Goal: Use online tool/utility: Use online tool/utility

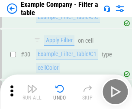
scroll to position [790, 0]
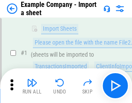
scroll to position [73, 0]
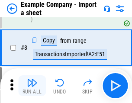
click at [32, 86] on img "button" at bounding box center [32, 82] width 10 height 10
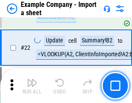
scroll to position [191, 0]
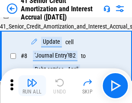
click at [32, 86] on img "button" at bounding box center [32, 82] width 10 height 10
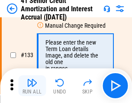
click at [32, 86] on img "button" at bounding box center [32, 82] width 10 height 10
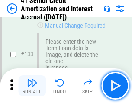
scroll to position [903, 0]
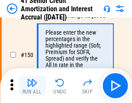
click at [32, 86] on img "button" at bounding box center [32, 82] width 10 height 10
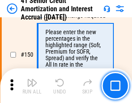
scroll to position [993, 0]
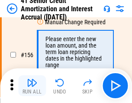
click at [32, 86] on img "button" at bounding box center [32, 82] width 10 height 10
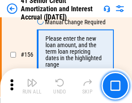
scroll to position [1053, 0]
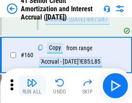
click at [32, 86] on img "button" at bounding box center [32, 82] width 10 height 10
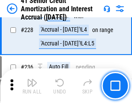
scroll to position [1934, 0]
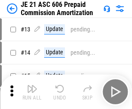
click at [32, 86] on img "button" at bounding box center [32, 89] width 10 height 10
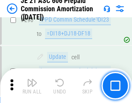
scroll to position [1589, 0]
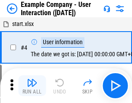
click at [32, 86] on img "button" at bounding box center [32, 82] width 10 height 10
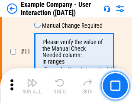
scroll to position [187, 0]
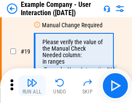
click at [32, 86] on img "button" at bounding box center [32, 82] width 10 height 10
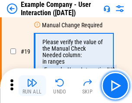
click at [32, 86] on img "button" at bounding box center [32, 82] width 10 height 10
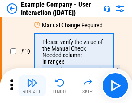
click at [32, 86] on img "button" at bounding box center [32, 82] width 10 height 10
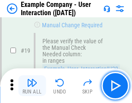
scroll to position [238, 0]
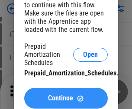
click at [66, 98] on span "Continue" at bounding box center [60, 98] width 25 height 7
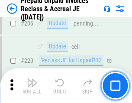
scroll to position [1119, 0]
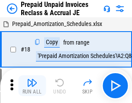
click at [32, 86] on img "button" at bounding box center [32, 82] width 10 height 10
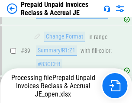
scroll to position [705, 0]
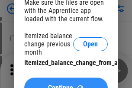
click at [66, 84] on span "Continue" at bounding box center [60, 87] width 25 height 7
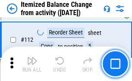
scroll to position [1445, 0]
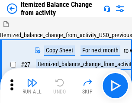
scroll to position [13, 0]
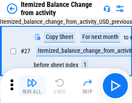
click at [32, 86] on img "button" at bounding box center [32, 82] width 10 height 10
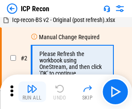
click at [32, 92] on img "button" at bounding box center [32, 89] width 10 height 10
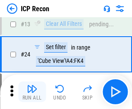
click at [32, 92] on img "button" at bounding box center [32, 89] width 10 height 10
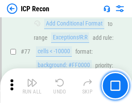
scroll to position [776, 0]
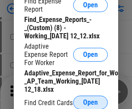
click at [90, 102] on span "Open" at bounding box center [90, 102] width 15 height 7
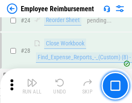
scroll to position [404, 0]
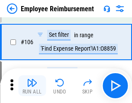
click at [32, 86] on img "button" at bounding box center [32, 82] width 10 height 10
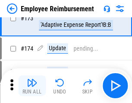
click at [32, 86] on img "button" at bounding box center [32, 82] width 10 height 10
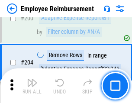
scroll to position [2185, 0]
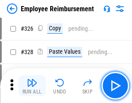
click at [32, 86] on img "button" at bounding box center [32, 82] width 10 height 10
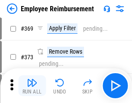
click at [32, 86] on img "button" at bounding box center [32, 82] width 10 height 10
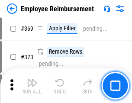
scroll to position [4601, 0]
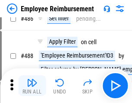
click at [32, 86] on img "button" at bounding box center [32, 82] width 10 height 10
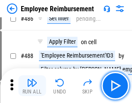
click at [32, 86] on img "button" at bounding box center [32, 82] width 10 height 10
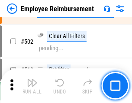
scroll to position [5543, 0]
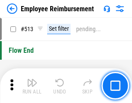
click at [32, 86] on img "button" at bounding box center [32, 82] width 10 height 10
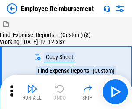
scroll to position [29, 0]
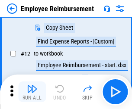
click at [32, 92] on img "button" at bounding box center [32, 89] width 10 height 10
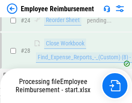
scroll to position [404, 0]
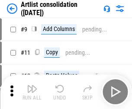
click at [32, 92] on img "button" at bounding box center [32, 89] width 10 height 10
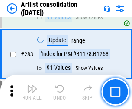
scroll to position [3572, 0]
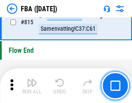
scroll to position [7732, 0]
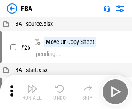
click at [32, 92] on img "button" at bounding box center [32, 89] width 10 height 10
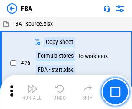
scroll to position [9, 0]
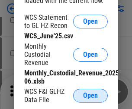
click at [90, 96] on span "Open" at bounding box center [90, 95] width 15 height 7
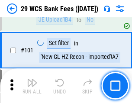
scroll to position [842, 0]
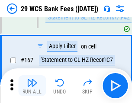
click at [32, 86] on img "button" at bounding box center [32, 82] width 10 height 10
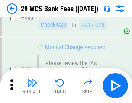
scroll to position [4453, 0]
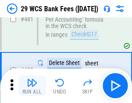
click at [32, 86] on img "button" at bounding box center [32, 82] width 10 height 10
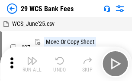
click at [32, 64] on img "button" at bounding box center [32, 61] width 10 height 10
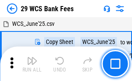
scroll to position [16, 0]
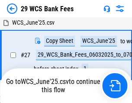
scroll to position [172, 0]
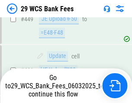
scroll to position [4444, 0]
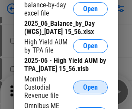
click at [90, 91] on span "Open" at bounding box center [90, 87] width 15 height 7
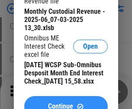
click at [66, 103] on span "Continue" at bounding box center [60, 106] width 25 height 7
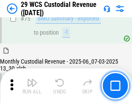
scroll to position [902, 0]
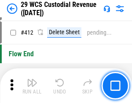
click at [32, 86] on img "button" at bounding box center [32, 82] width 10 height 10
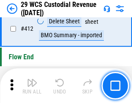
scroll to position [4125, 0]
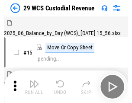
scroll to position [21, 0]
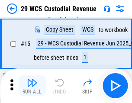
click at [32, 86] on img "button" at bounding box center [32, 82] width 10 height 10
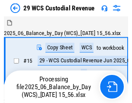
scroll to position [21, 0]
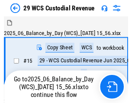
scroll to position [16, 0]
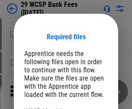
scroll to position [65, 0]
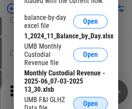
click at [90, 102] on span "Open" at bounding box center [90, 104] width 15 height 7
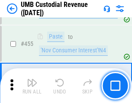
scroll to position [3686, 0]
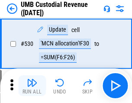
click at [32, 86] on img "button" at bounding box center [32, 82] width 10 height 10
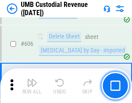
scroll to position [4986, 0]
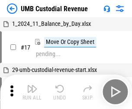
scroll to position [6, 0]
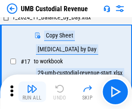
click at [32, 92] on img "button" at bounding box center [32, 89] width 10 height 10
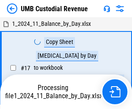
scroll to position [6, 0]
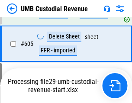
scroll to position [4928, 0]
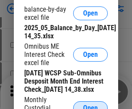
click at [90, 105] on span "Open" at bounding box center [90, 108] width 15 height 7
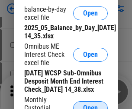
click at [90, 105] on span "Open" at bounding box center [90, 108] width 15 height 7
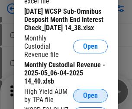
click at [90, 99] on span "Open" at bounding box center [90, 95] width 15 height 7
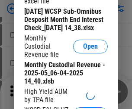
scroll to position [166, 0]
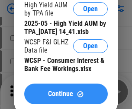
click at [66, 98] on span "Continue" at bounding box center [60, 94] width 25 height 7
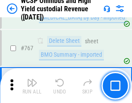
scroll to position [7038, 0]
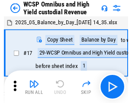
scroll to position [5, 0]
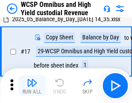
click at [32, 86] on img "button" at bounding box center [32, 82] width 10 height 10
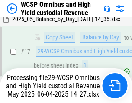
scroll to position [180, 0]
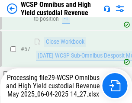
scroll to position [886, 0]
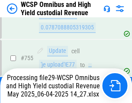
scroll to position [6944, 0]
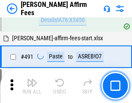
scroll to position [2349, 0]
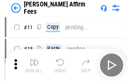
scroll to position [9, 0]
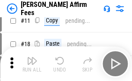
click at [32, 64] on img "button" at bounding box center [32, 61] width 10 height 10
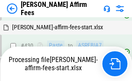
scroll to position [1923, 0]
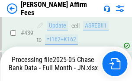
scroll to position [2265, 0]
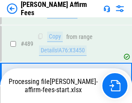
scroll to position [2254, 0]
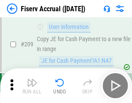
scroll to position [2682, 0]
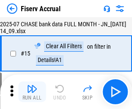
click at [32, 92] on img "button" at bounding box center [32, 89] width 10 height 10
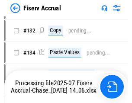
scroll to position [1901, 0]
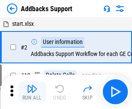
click at [32, 86] on img "button" at bounding box center [32, 89] width 10 height 10
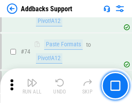
scroll to position [629, 0]
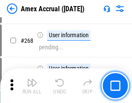
scroll to position [2311, 0]
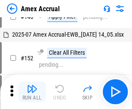
click at [32, 92] on img "button" at bounding box center [32, 89] width 10 height 10
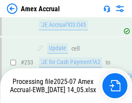
scroll to position [2520, 0]
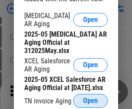
click at [90, 98] on span "Open" at bounding box center [90, 101] width 15 height 7
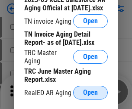
click at [90, 90] on span "Open" at bounding box center [90, 92] width 15 height 7
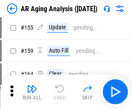
scroll to position [9, 0]
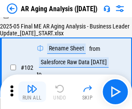
click at [32, 92] on img "button" at bounding box center [32, 89] width 10 height 10
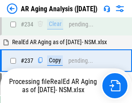
scroll to position [1339, 0]
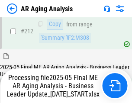
scroll to position [1329, 0]
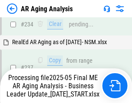
scroll to position [1365, 0]
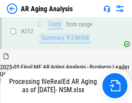
scroll to position [1292, 0]
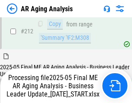
scroll to position [1299, 0]
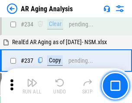
scroll to position [1329, 0]
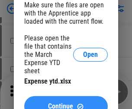
click at [66, 103] on span "Continue" at bounding box center [60, 106] width 25 height 7
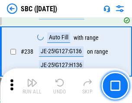
scroll to position [1633, 0]
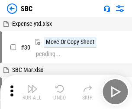
click at [32, 92] on img "button" at bounding box center [32, 89] width 10 height 10
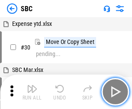
scroll to position [9, 0]
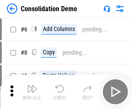
click at [32, 92] on img "button" at bounding box center [32, 89] width 10 height 10
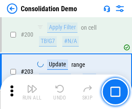
scroll to position [2708, 0]
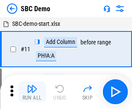
click at [32, 92] on img "button" at bounding box center [32, 89] width 10 height 10
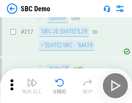
scroll to position [2132, 0]
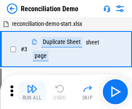
click at [32, 92] on img "button" at bounding box center [32, 89] width 10 height 10
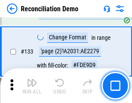
scroll to position [1026, 0]
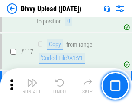
scroll to position [731, 0]
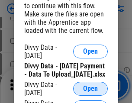
click at [90, 92] on span "Open" at bounding box center [90, 88] width 15 height 7
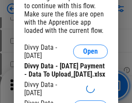
scroll to position [796, 0]
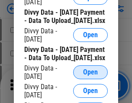
click at [90, 76] on span "Open" at bounding box center [90, 72] width 15 height 7
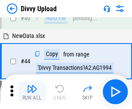
click at [32, 92] on img "button" at bounding box center [32, 89] width 10 height 10
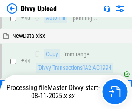
scroll to position [95, 0]
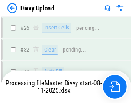
scroll to position [731, 0]
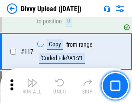
scroll to position [731, 0]
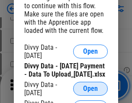
click at [90, 92] on span "Open" at bounding box center [90, 88] width 15 height 7
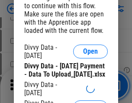
scroll to position [796, 0]
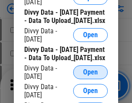
click at [90, 76] on span "Open" at bounding box center [90, 72] width 15 height 7
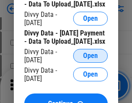
click at [90, 59] on span "Open" at bounding box center [90, 55] width 15 height 7
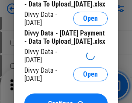
scroll to position [978, 0]
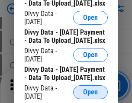
click at [90, 89] on span "Open" at bounding box center [90, 92] width 15 height 7
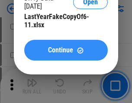
click at [66, 54] on span "Continue" at bounding box center [60, 50] width 25 height 7
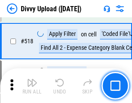
scroll to position [5419, 0]
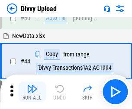
click at [32, 92] on img "button" at bounding box center [32, 89] width 10 height 10
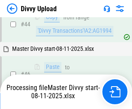
scroll to position [152, 0]
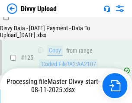
scroll to position [853, 0]
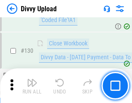
scroll to position [994, 0]
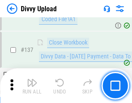
scroll to position [1184, 0]
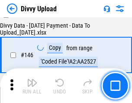
scroll to position [1425, 0]
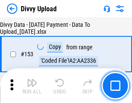
scroll to position [1615, 0]
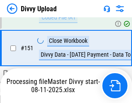
scroll to position [1565, 0]
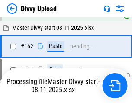
scroll to position [1850, 0]
